Goal: Task Accomplishment & Management: Manage account settings

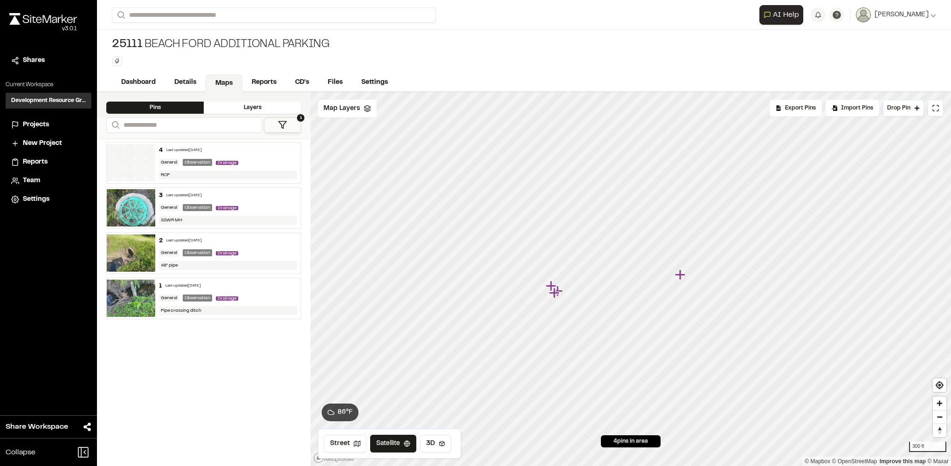
click at [48, 127] on span "Projects" at bounding box center [36, 125] width 26 height 10
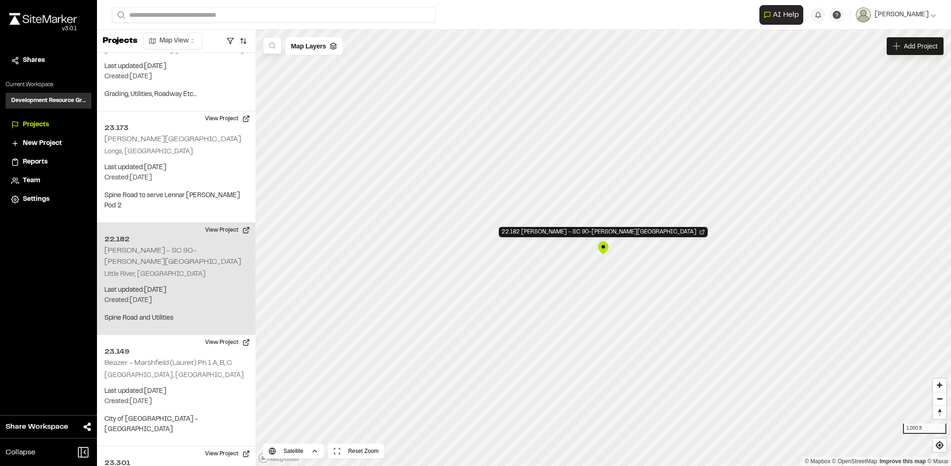
scroll to position [690, 0]
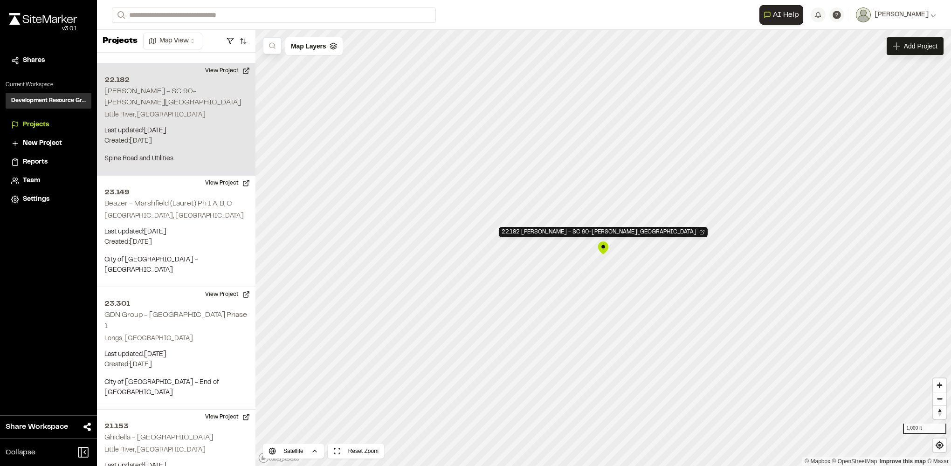
click at [606, 252] on div "22.182 [PERSON_NAME] - SC 90-[PERSON_NAME][GEOGRAPHIC_DATA]" at bounding box center [604, 248] width 14 height 14
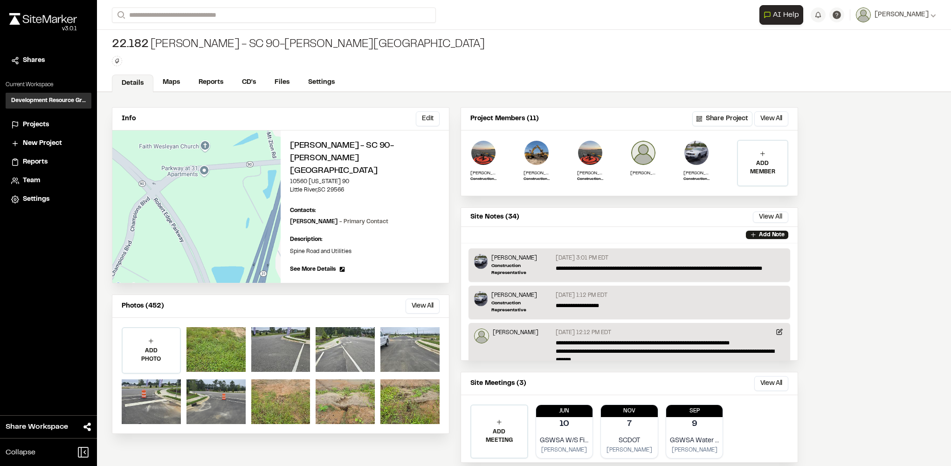
click at [311, 341] on div "ADD PHOTO Add Project Photo Click to upload photos or drag and drop Save Cancel" at bounding box center [280, 376] width 337 height 116
click at [348, 340] on div at bounding box center [345, 349] width 59 height 45
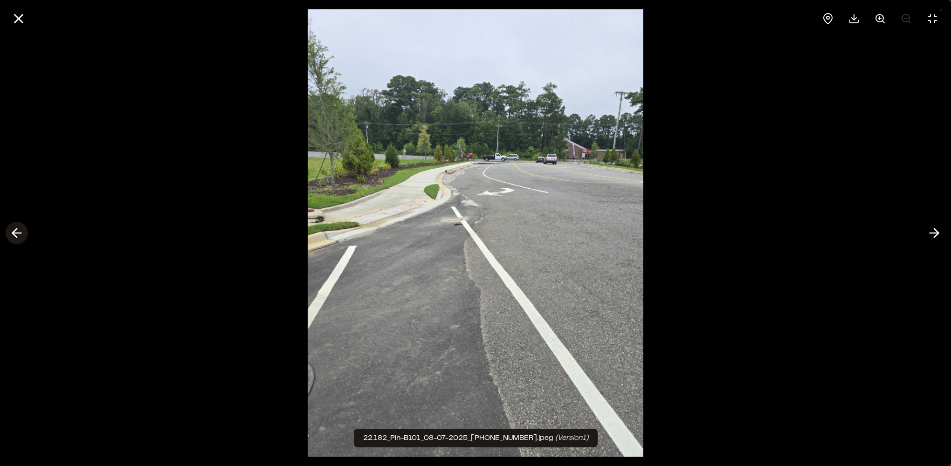
click at [17, 232] on icon at bounding box center [16, 233] width 15 height 16
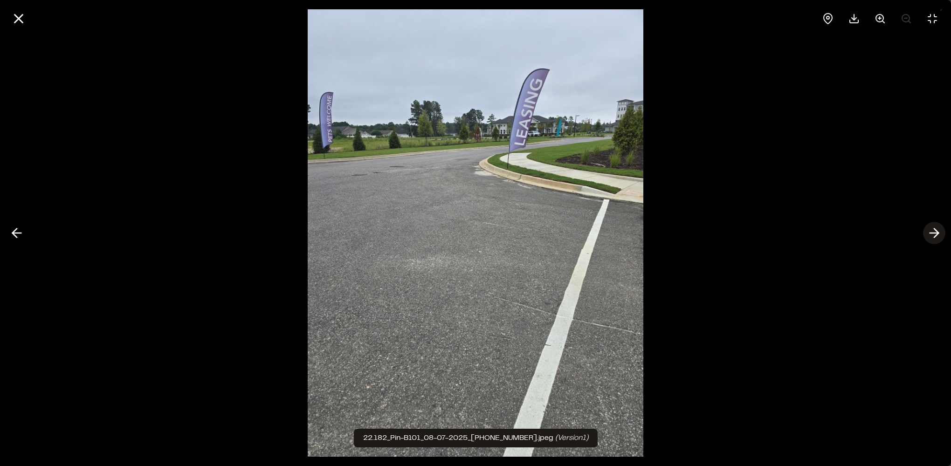
click at [929, 238] on icon at bounding box center [934, 233] width 15 height 16
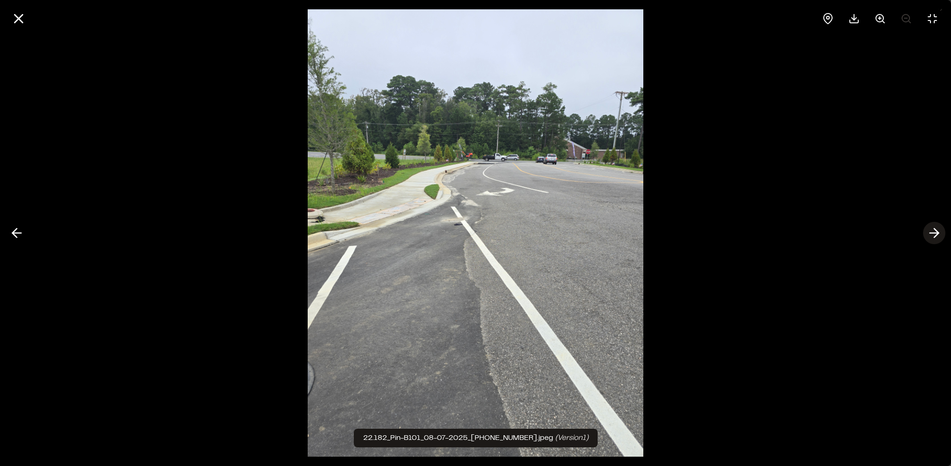
click at [929, 235] on icon at bounding box center [934, 233] width 15 height 16
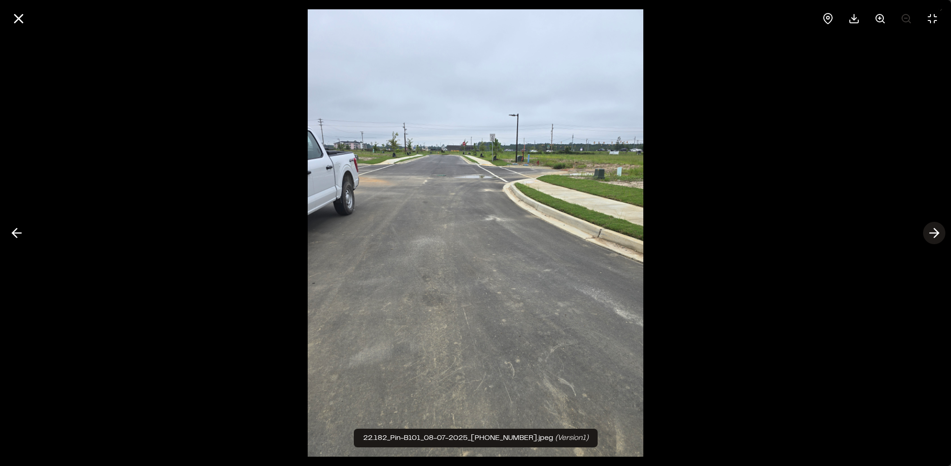
click at [935, 235] on icon at bounding box center [934, 233] width 15 height 16
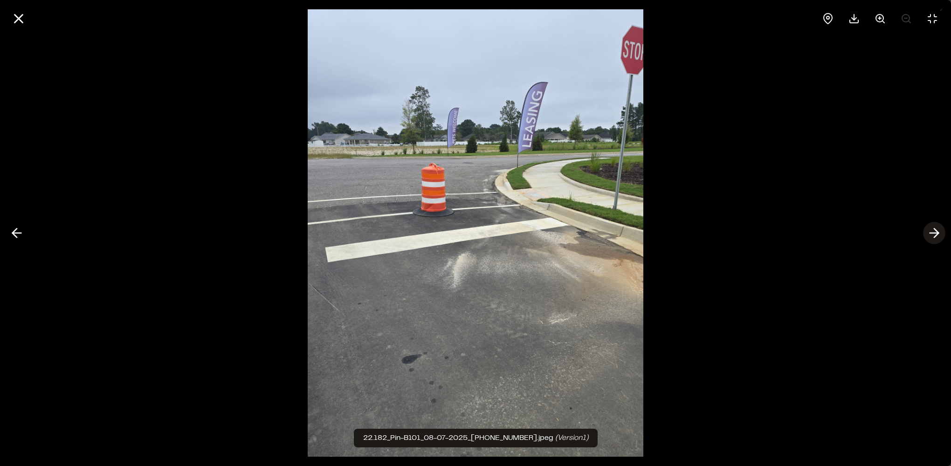
click at [935, 235] on icon at bounding box center [934, 233] width 15 height 16
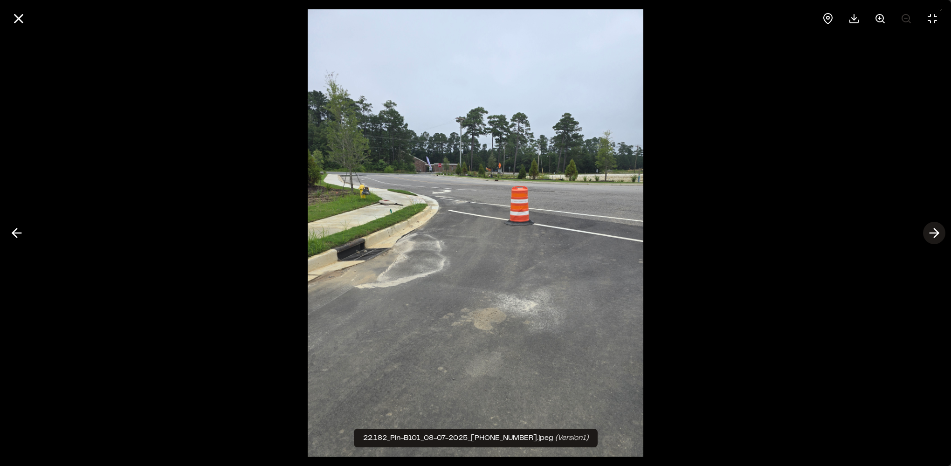
click at [935, 235] on icon at bounding box center [934, 233] width 15 height 16
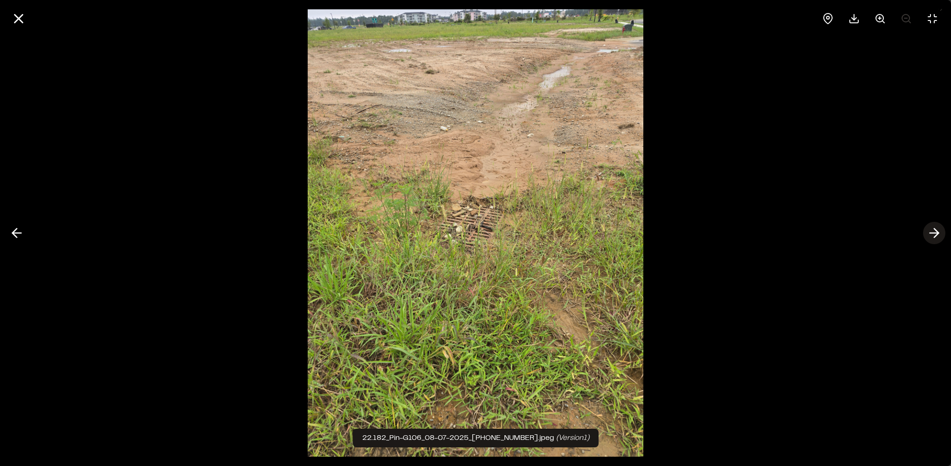
click at [935, 235] on icon at bounding box center [934, 233] width 15 height 16
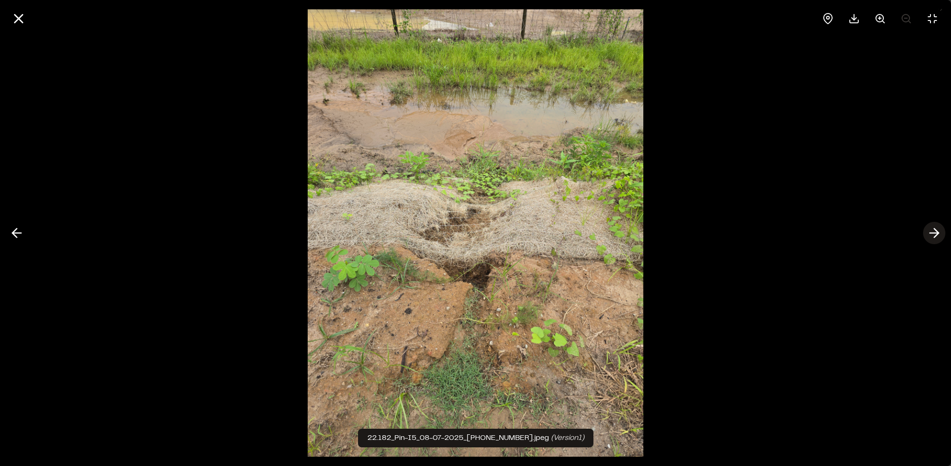
click at [935, 235] on icon at bounding box center [934, 233] width 15 height 16
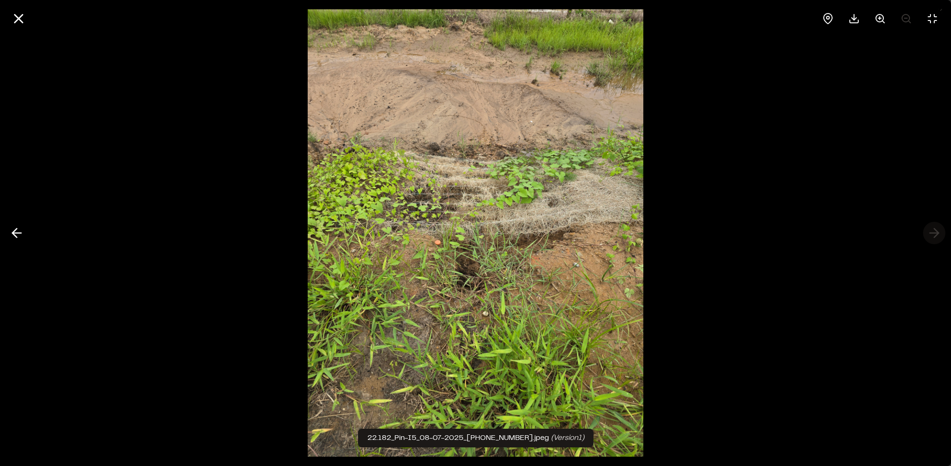
click at [935, 235] on div at bounding box center [475, 233] width 951 height 466
click at [17, 18] on line at bounding box center [19, 19] width 8 height 8
